Goal: Find specific page/section: Find specific page/section

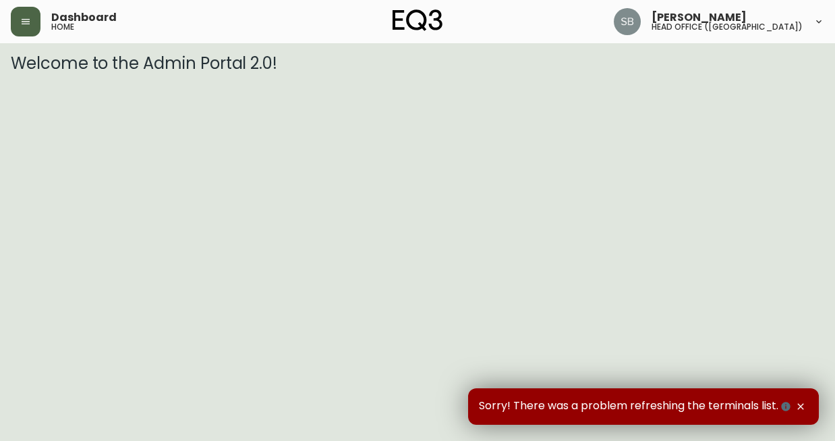
click at [20, 20] on icon "button" at bounding box center [25, 21] width 11 height 11
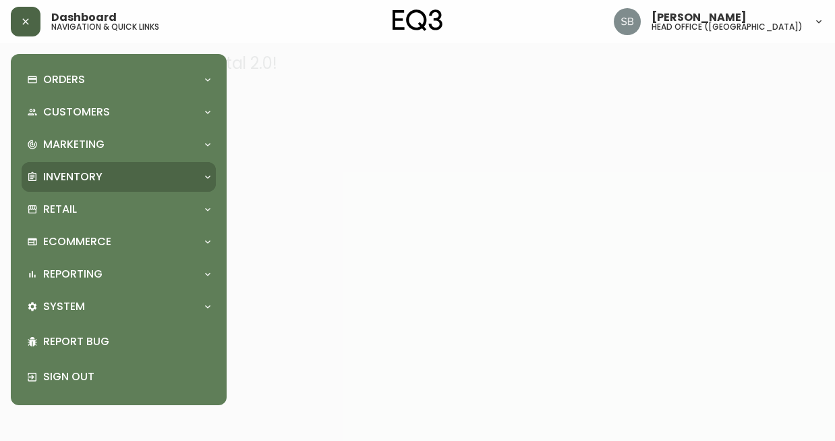
click at [208, 175] on icon at bounding box center [207, 176] width 11 height 11
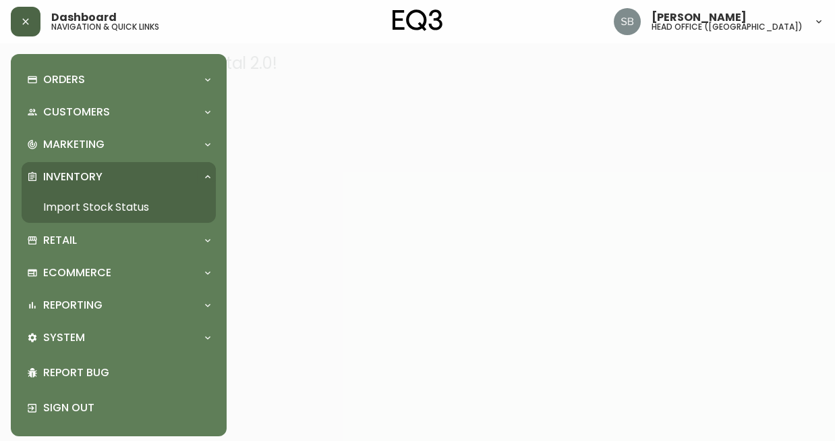
click at [127, 200] on link "Import Stock Status" at bounding box center [119, 207] width 194 height 31
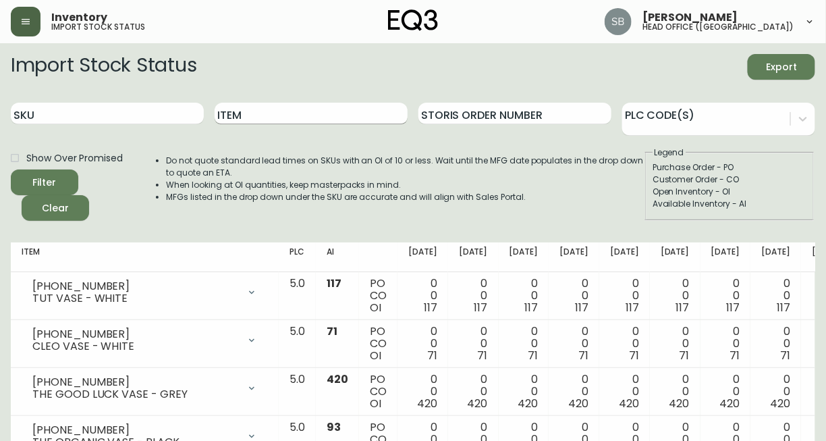
click at [270, 111] on input "Item" at bounding box center [311, 114] width 193 height 22
type input "climb"
click at [11, 169] on button "Filter" at bounding box center [44, 182] width 67 height 26
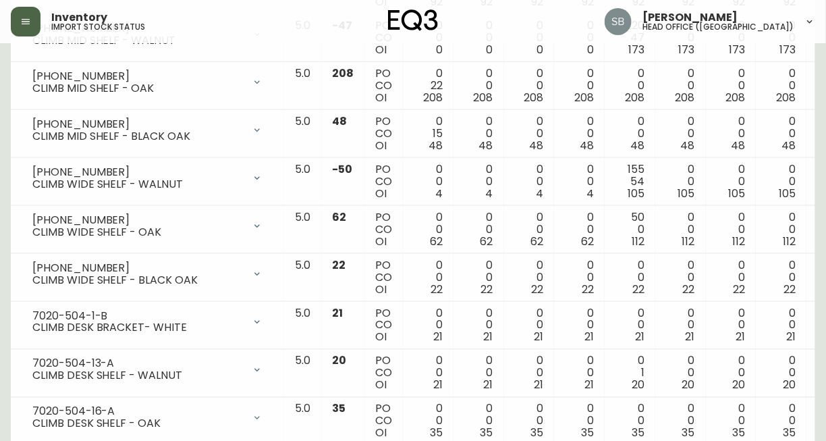
scroll to position [368, 0]
